Goal: Transaction & Acquisition: Purchase product/service

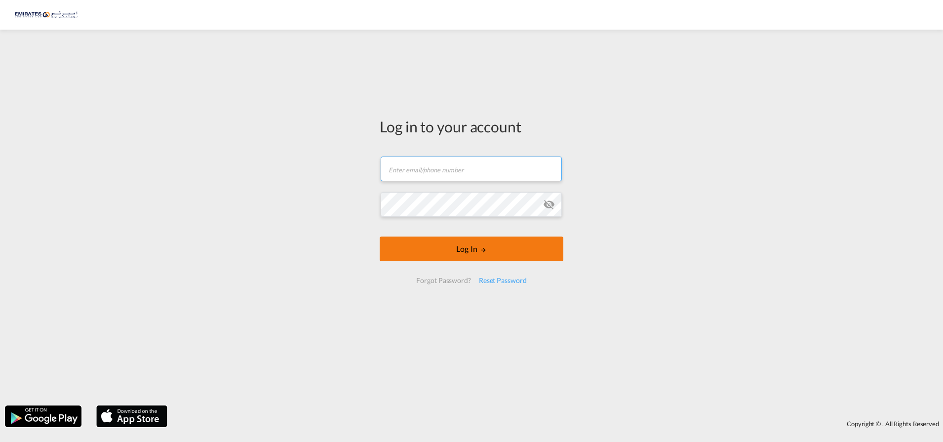
type input "[EMAIL_ADDRESS][DOMAIN_NAME]"
click at [466, 245] on button "Log In" at bounding box center [472, 249] width 184 height 25
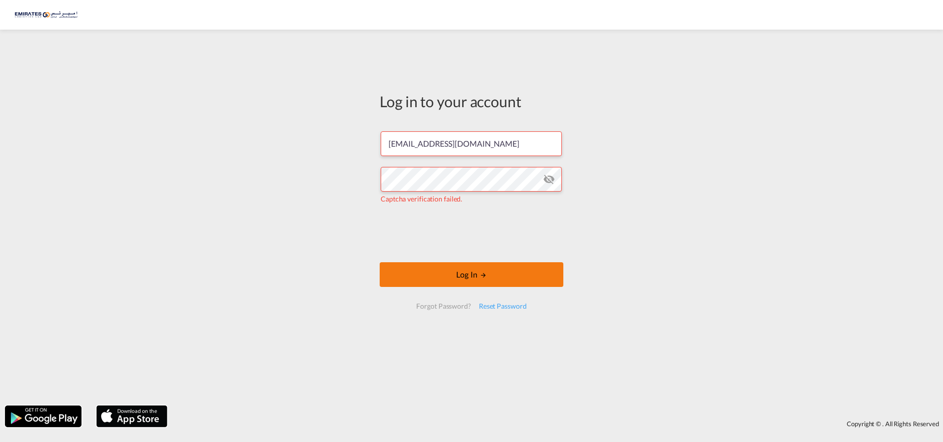
click at [440, 264] on button "Log In" at bounding box center [472, 274] width 184 height 25
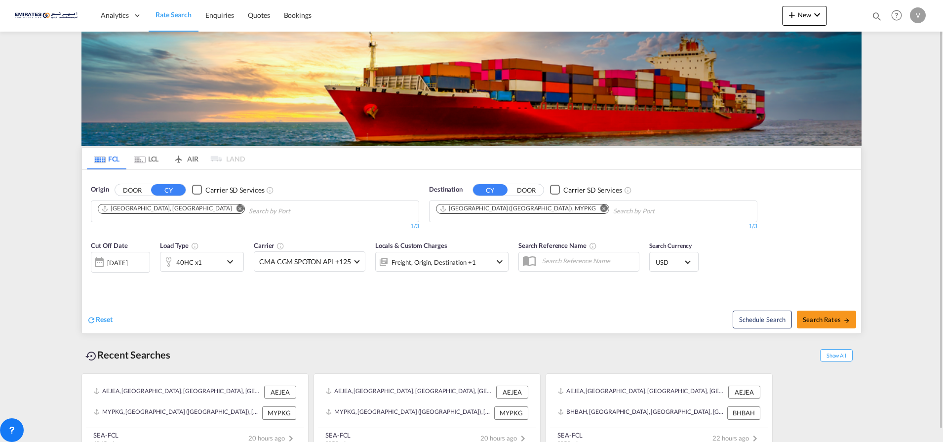
click at [601, 209] on md-icon "Remove" at bounding box center [604, 207] width 7 height 7
click at [456, 210] on body "Analytics Dashboard Rate Search Enquiries Quotes Bookings" at bounding box center [471, 221] width 943 height 442
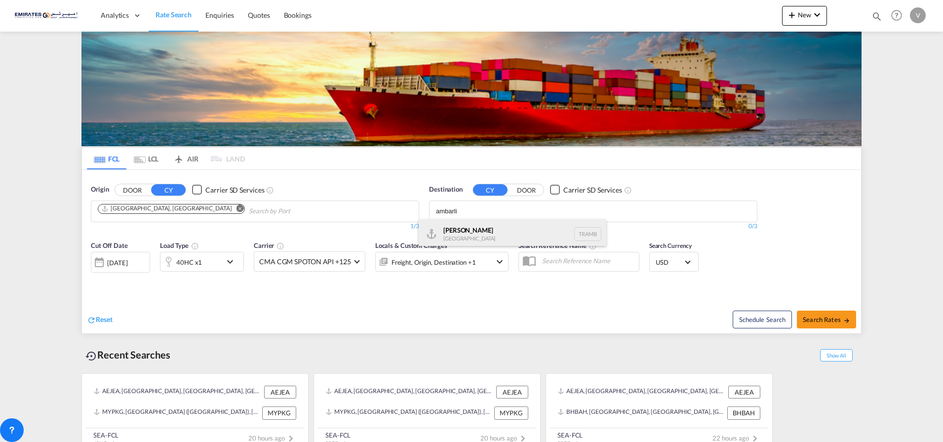
type input "ambarli"
drag, startPoint x: 463, startPoint y: 233, endPoint x: 457, endPoint y: 238, distance: 7.7
click at [462, 232] on div "Ambarli [GEOGRAPHIC_DATA] TRAMB" at bounding box center [513, 234] width 188 height 30
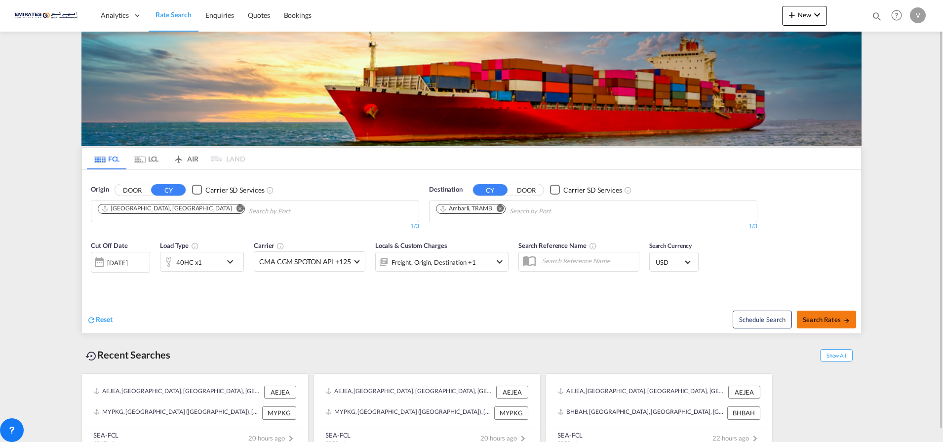
click at [820, 319] on span "Search Rates" at bounding box center [826, 320] width 47 height 8
type input "AEJEA to TRAMB / [DATE]"
